Goal: Navigation & Orientation: Find specific page/section

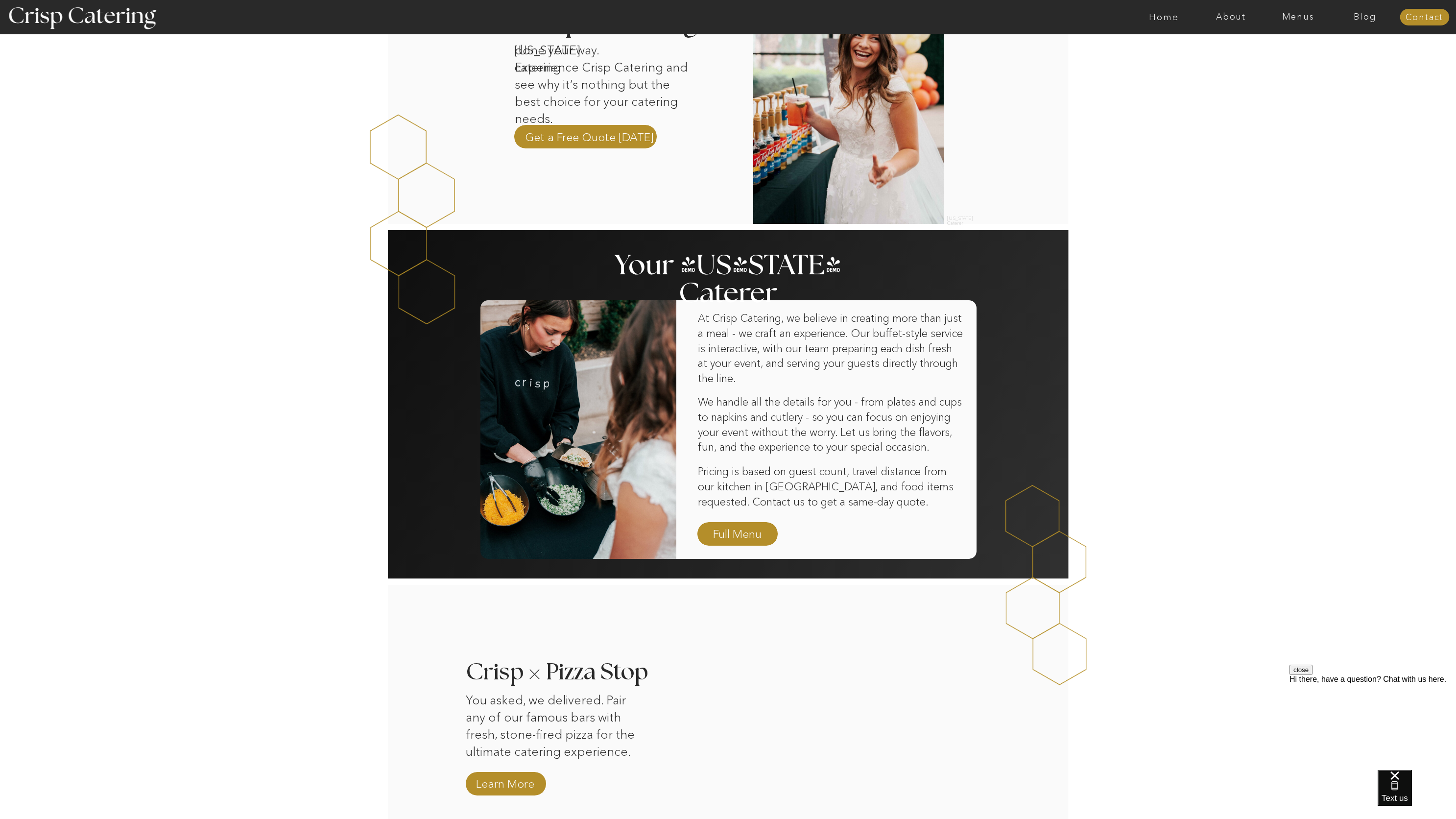
scroll to position [381, 0]
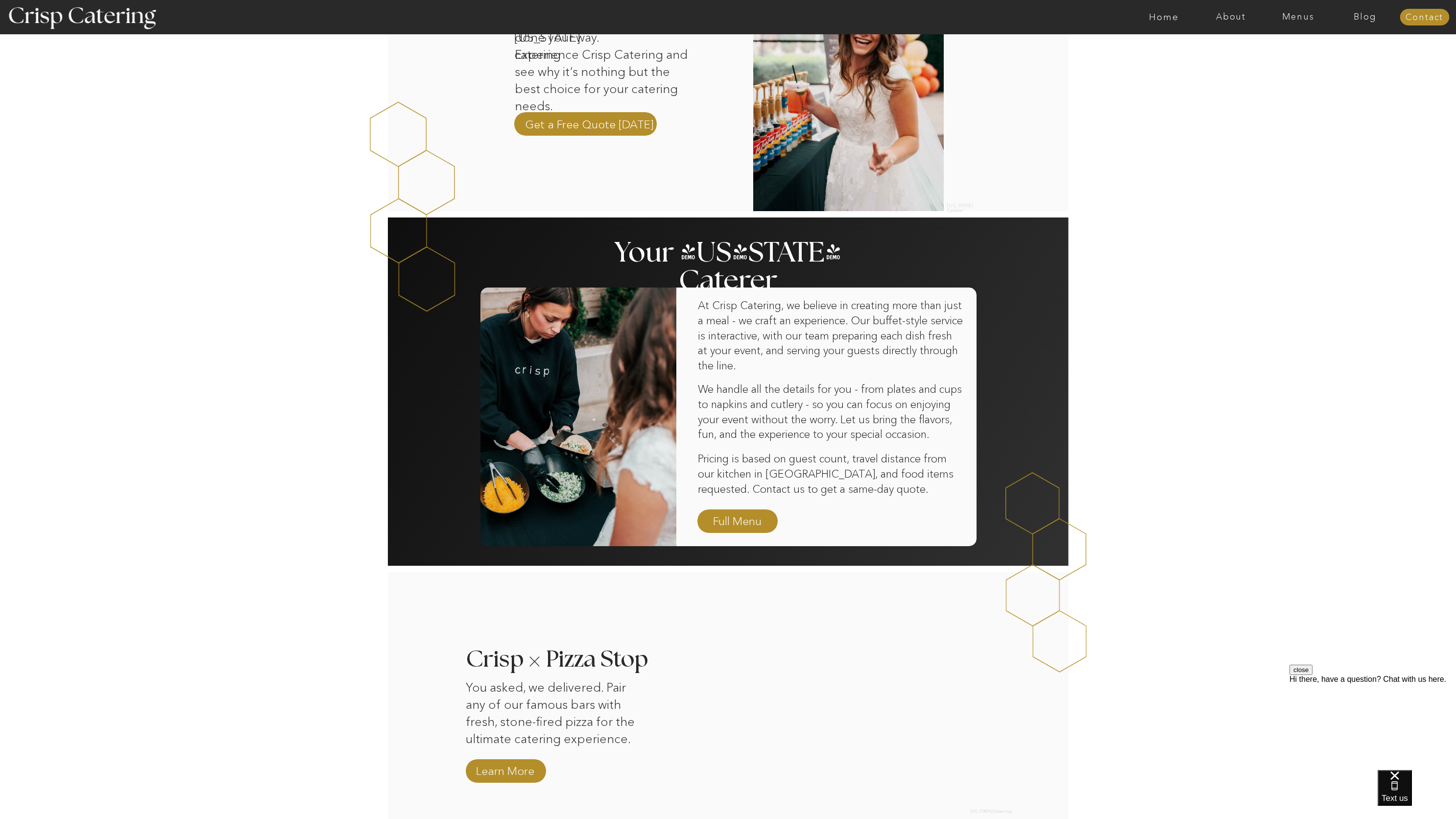
click at [1312, 675] on button "close" at bounding box center [1301, 669] width 23 height 11
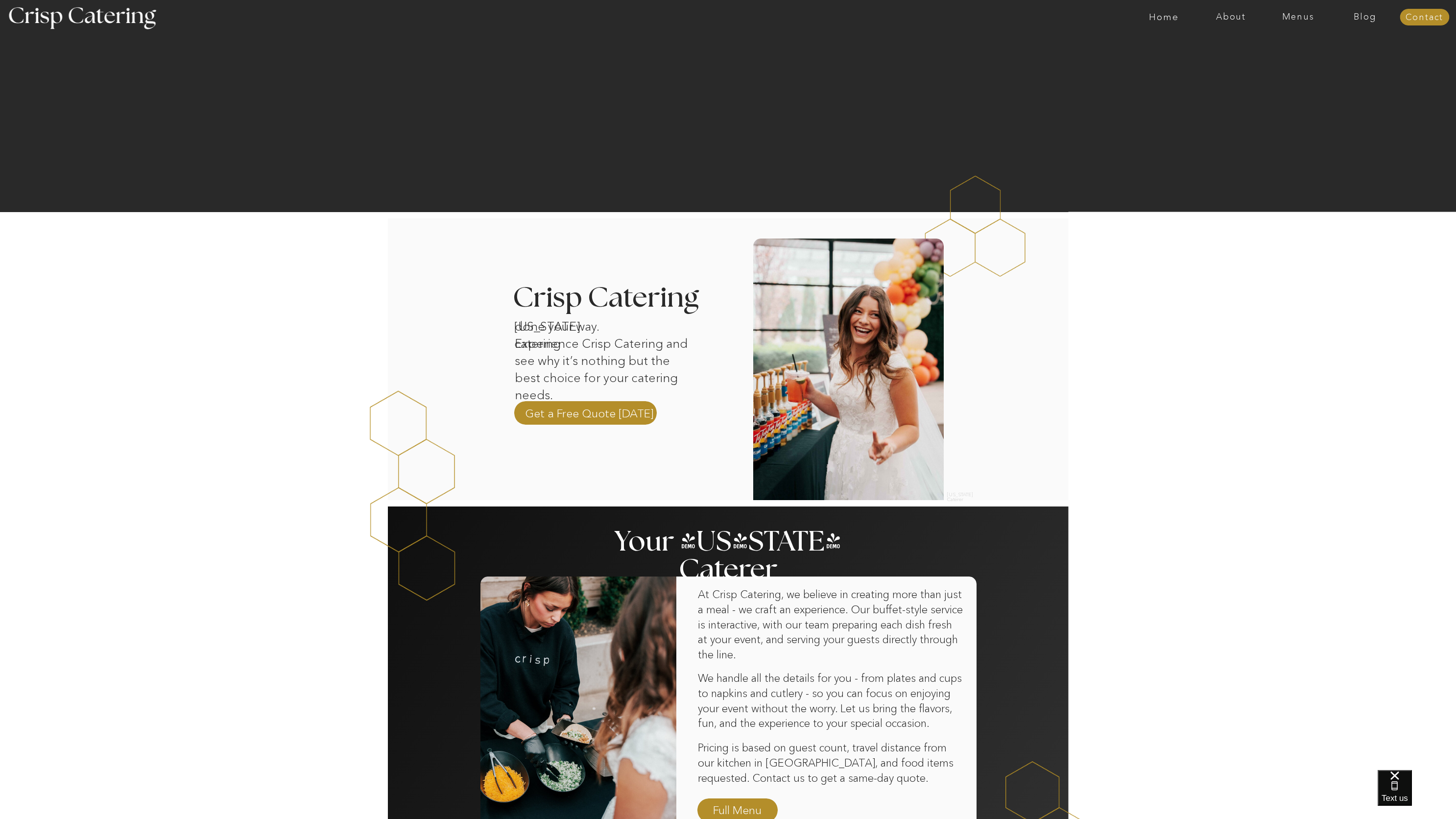
scroll to position [9, 0]
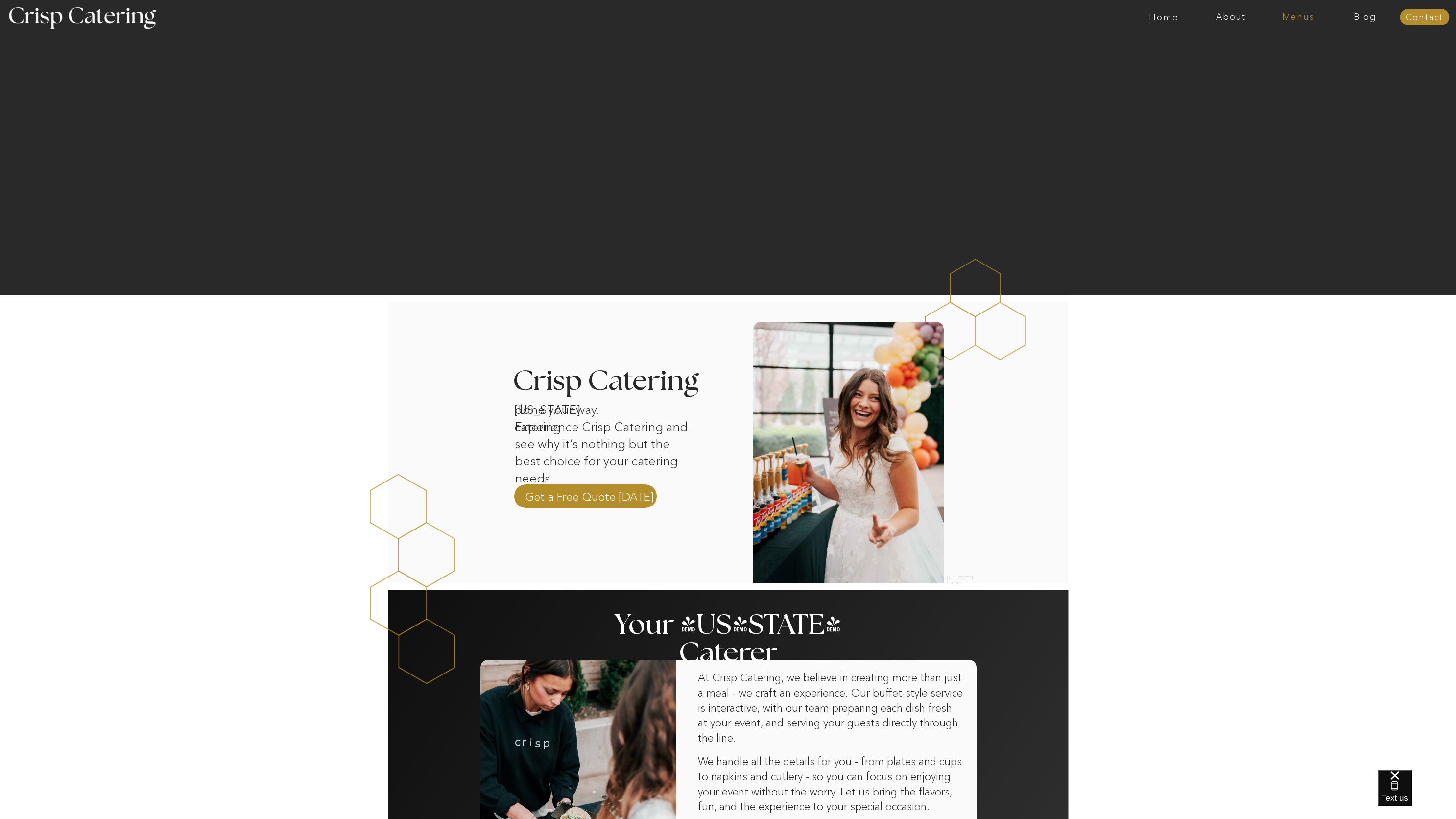
click at [1299, 13] on nav "Menus" at bounding box center [1298, 17] width 67 height 10
click at [1286, 49] on nav "Summer (Mar-Aug)" at bounding box center [1301, 44] width 88 height 9
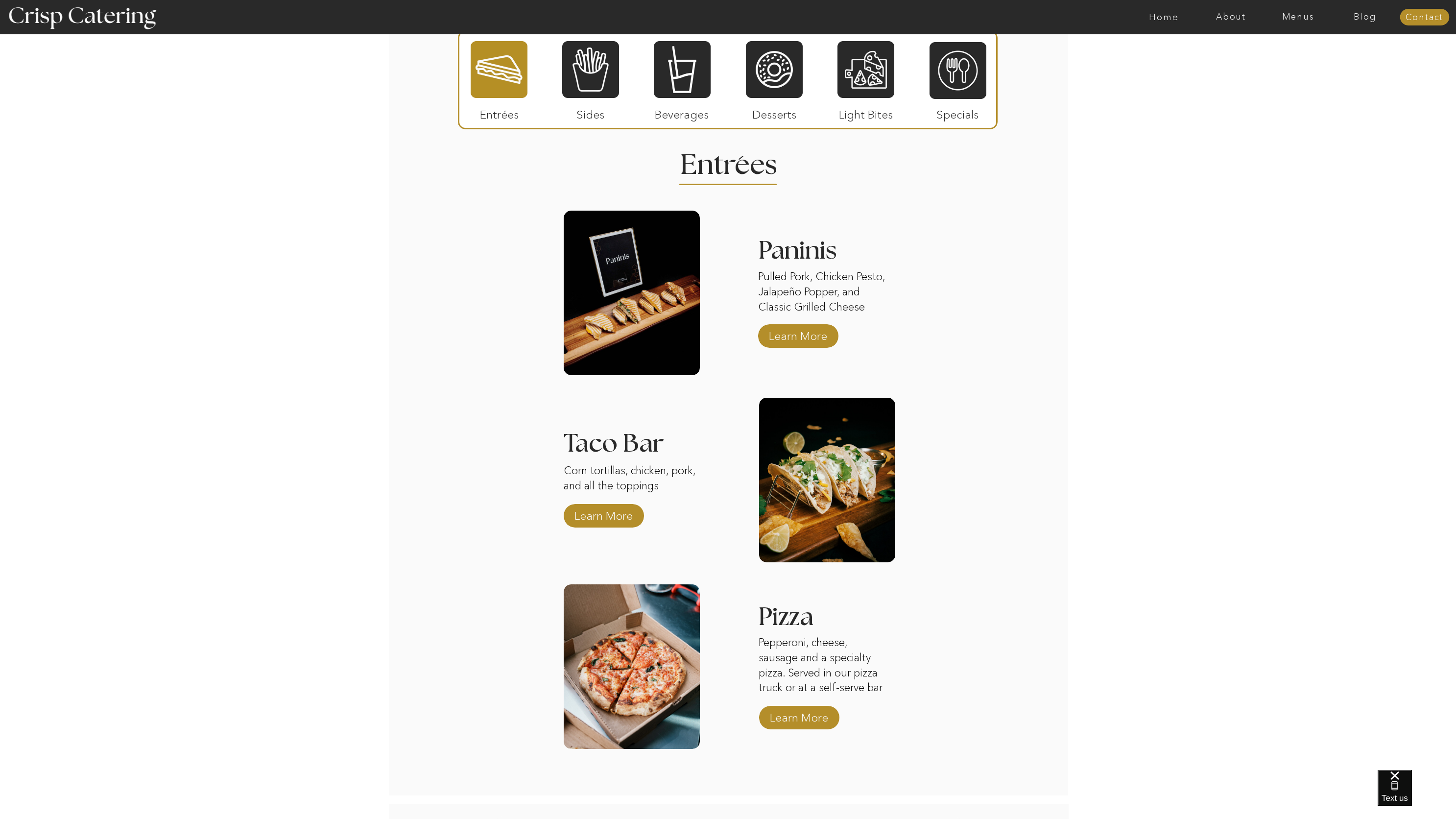
scroll to position [956, 0]
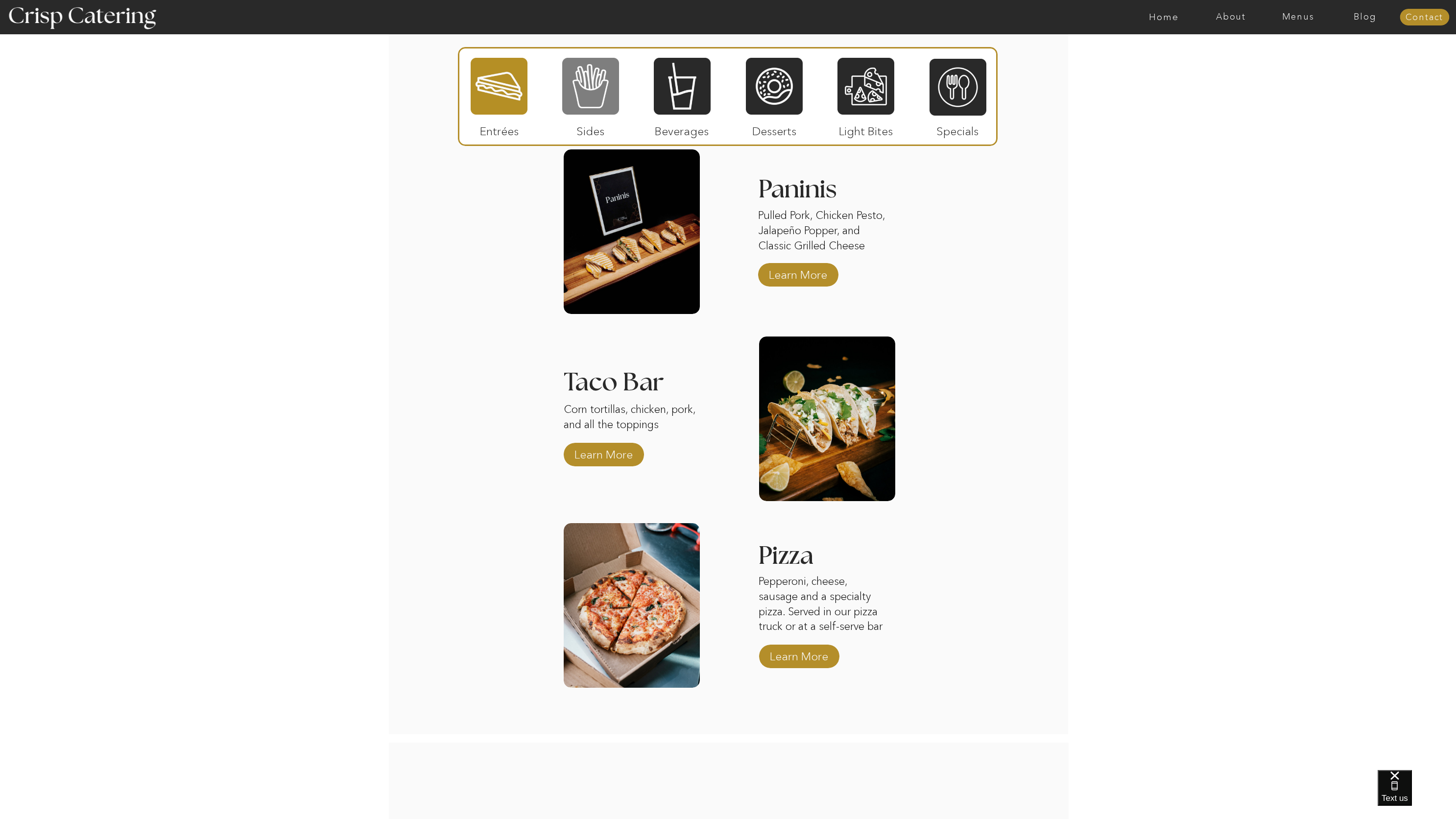
click at [590, 103] on div at bounding box center [590, 87] width 57 height 59
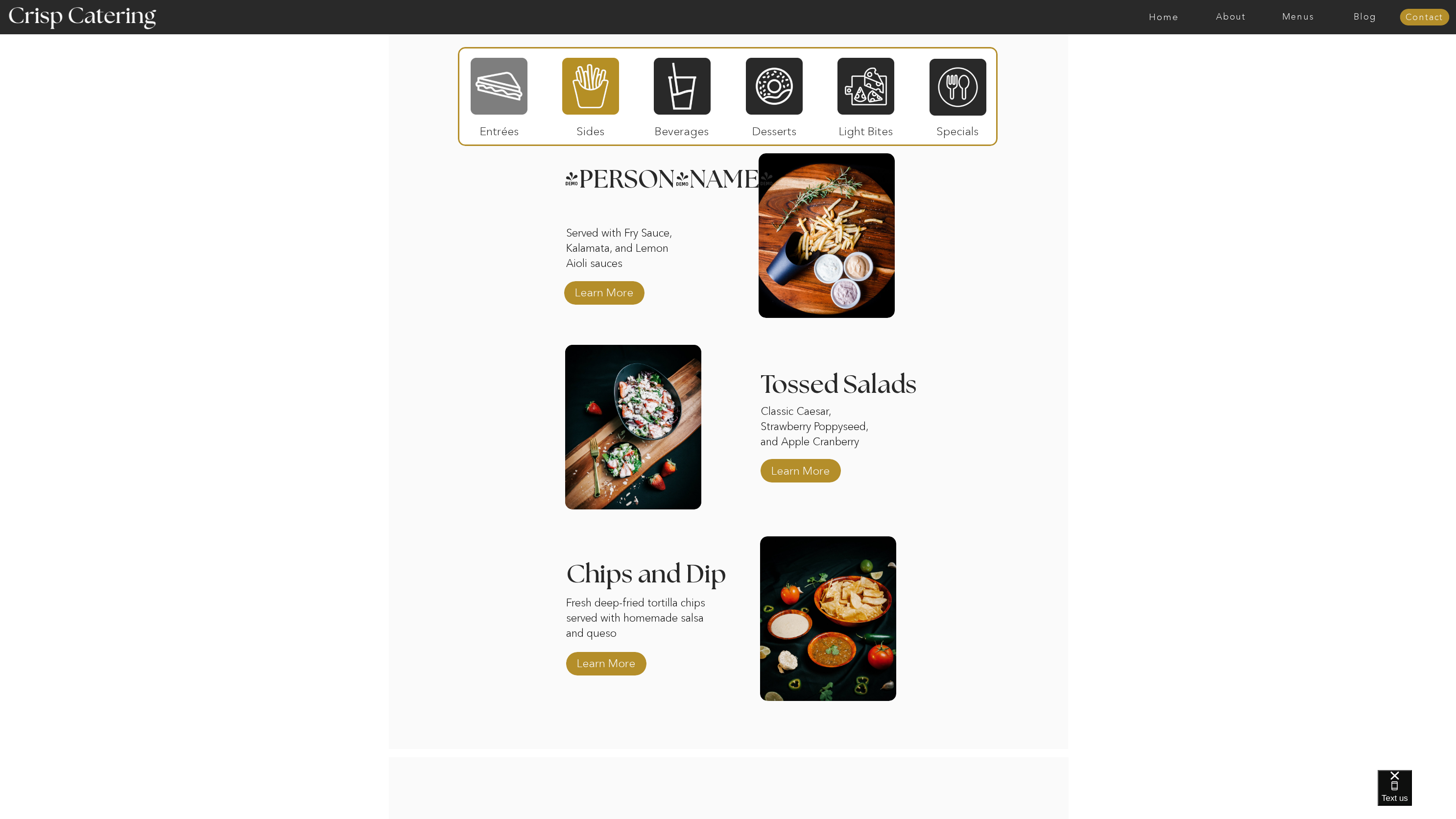
click at [495, 82] on div at bounding box center [499, 87] width 57 height 59
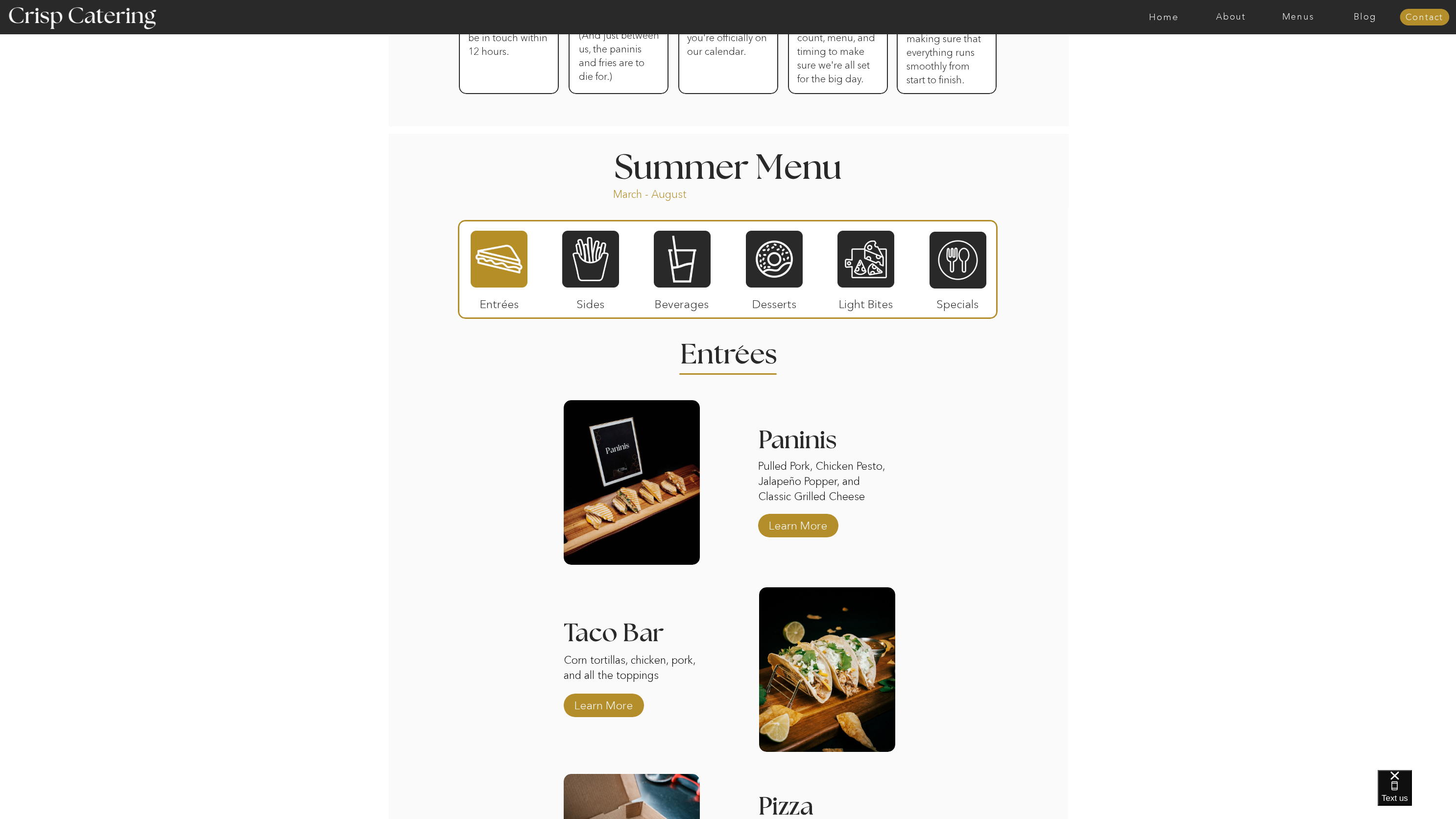
scroll to position [669, 0]
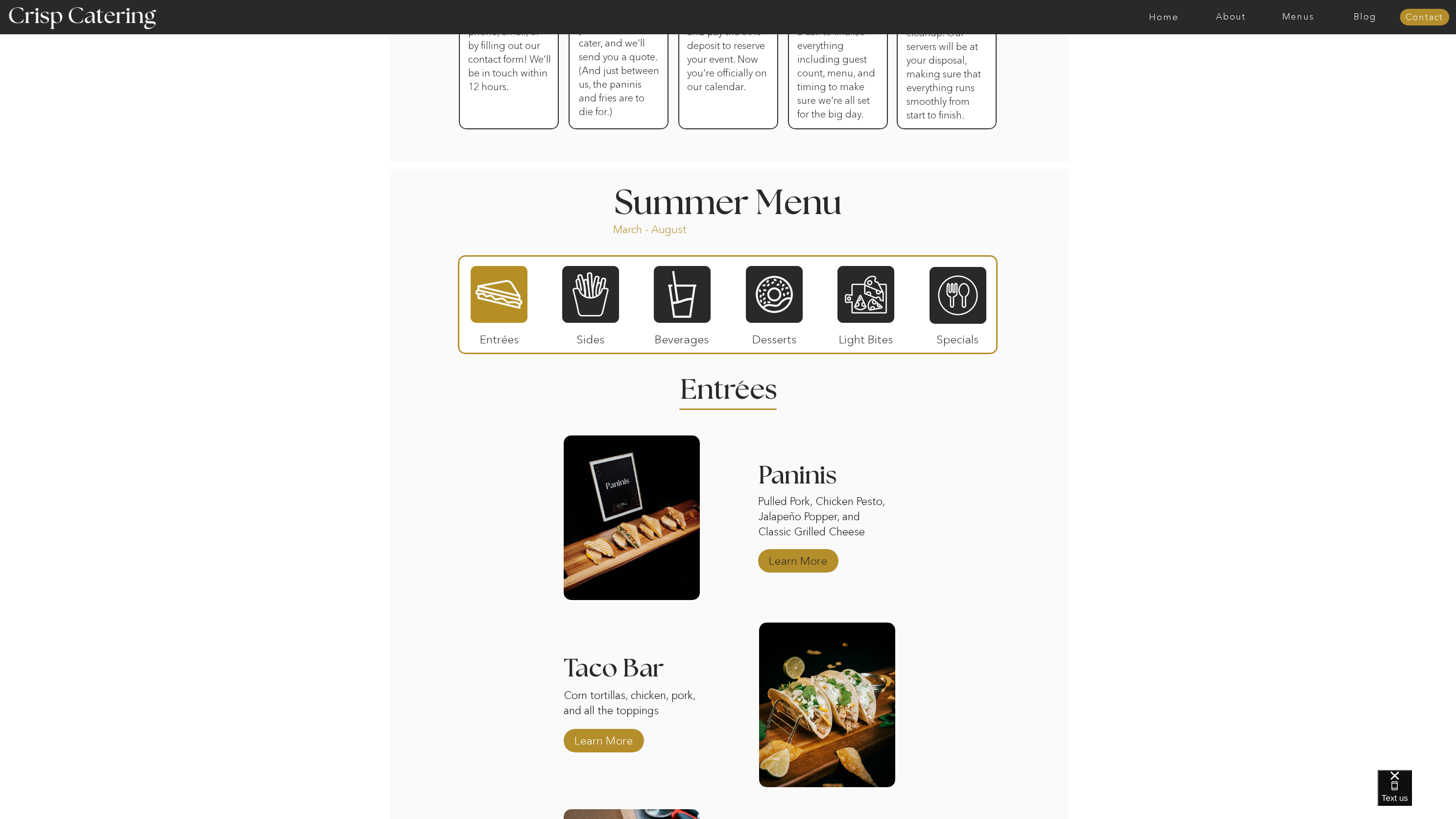
click at [800, 563] on p "Learn More" at bounding box center [798, 558] width 65 height 28
